Goal: Task Accomplishment & Management: Manage account settings

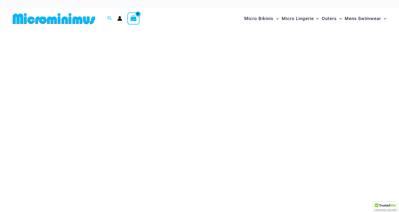
click at [120, 19] on icon "Account icon link" at bounding box center [120, 20] width 4 height 2
click at [120, 20] on icon "Account icon link" at bounding box center [120, 20] width 4 height 2
